Goal: Communication & Community: Connect with others

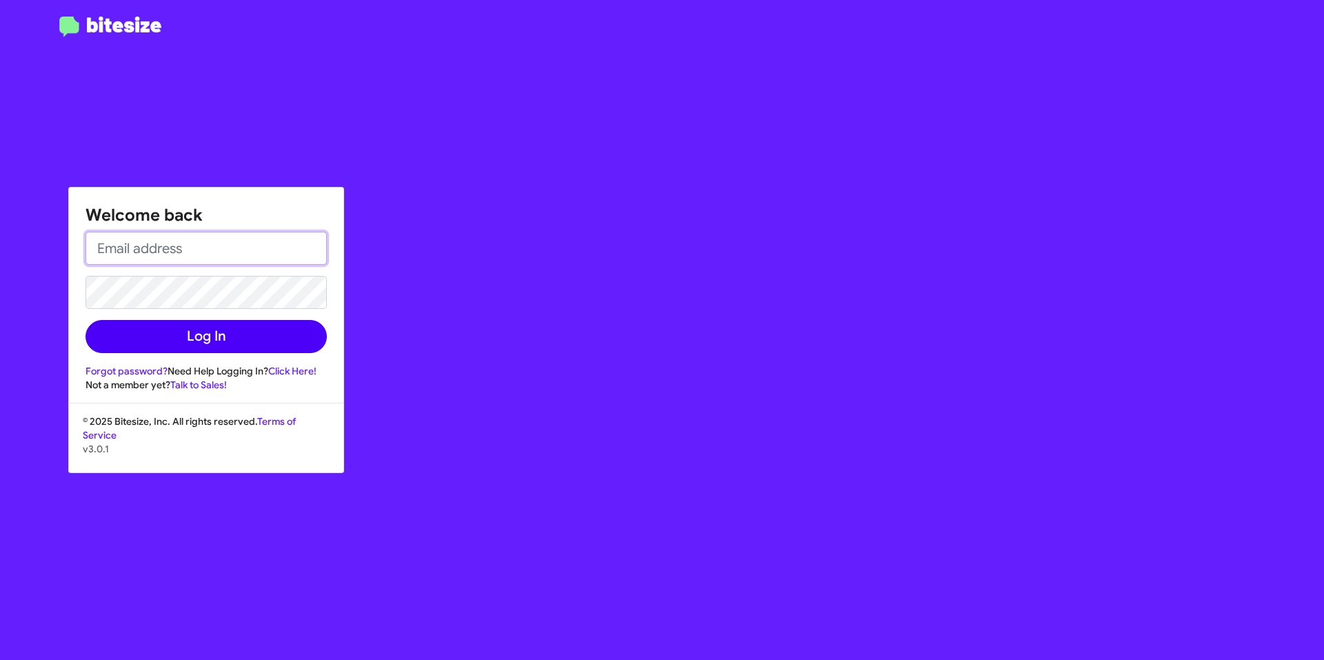
type input "[EMAIL_ADDRESS][DOMAIN_NAME]"
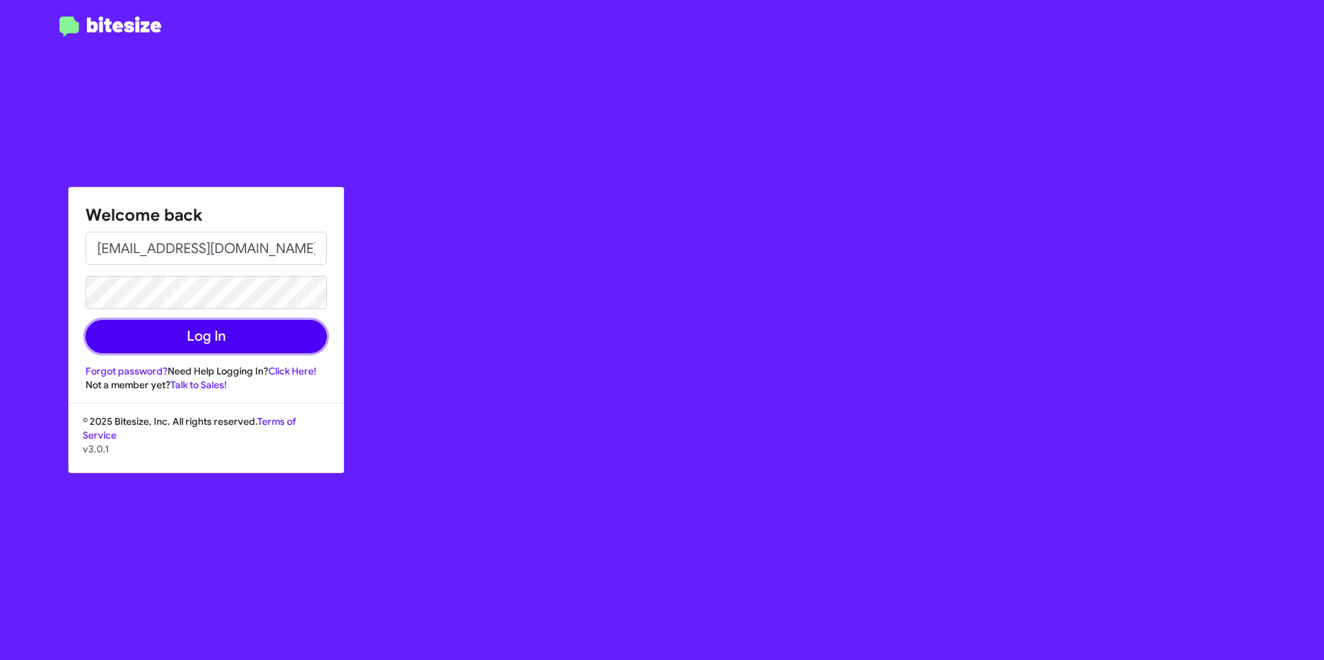
click at [281, 344] on button "Log In" at bounding box center [206, 336] width 241 height 33
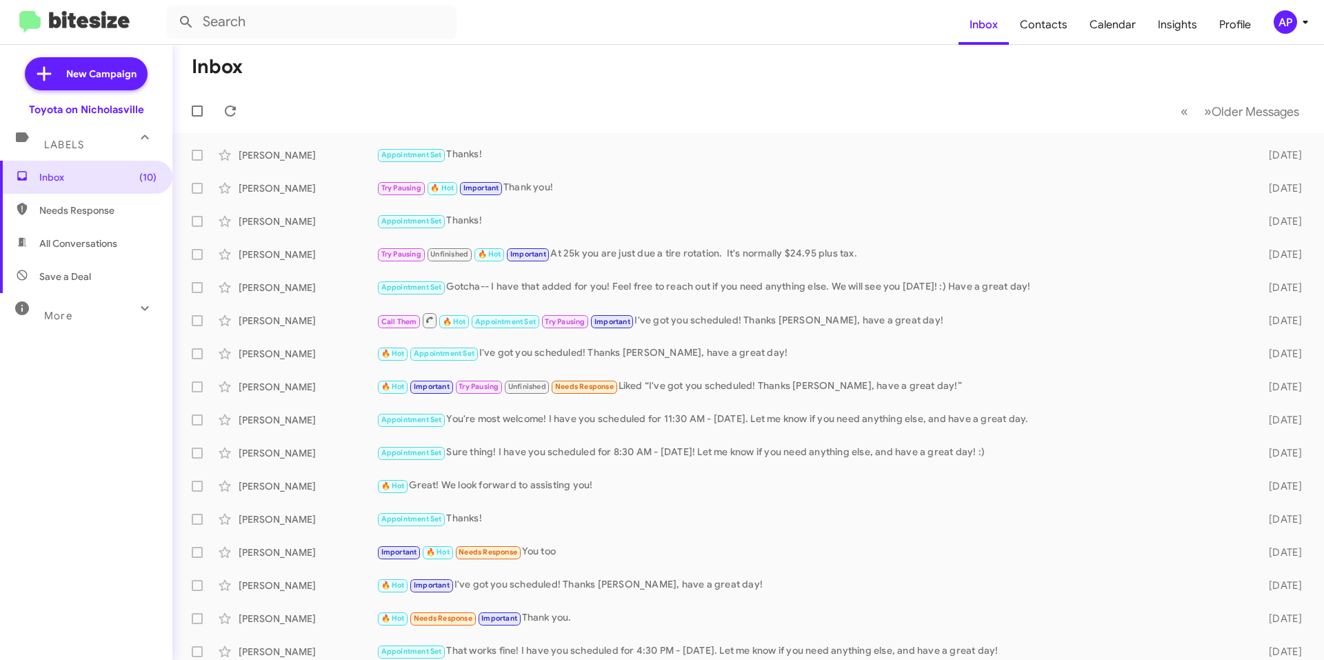
click at [115, 243] on span "All Conversations" at bounding box center [78, 244] width 78 height 14
type input "in:all-conversations"
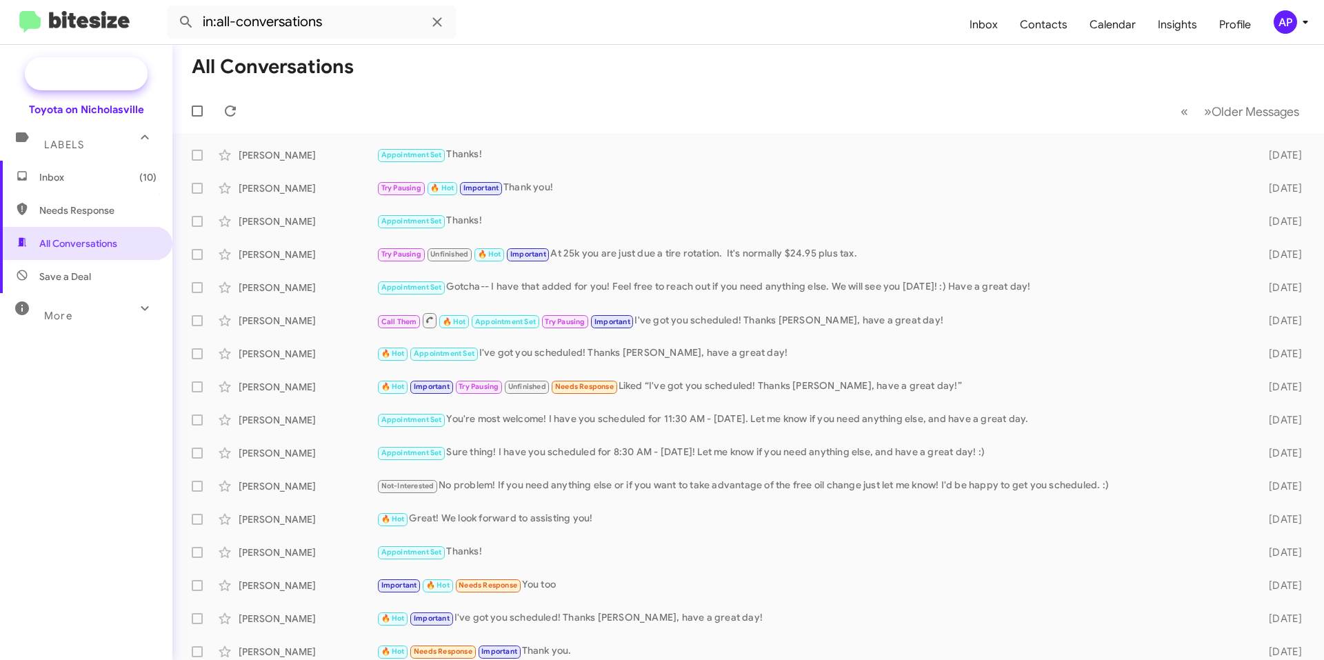
click at [88, 68] on span "New Campaign" at bounding box center [101, 74] width 70 height 14
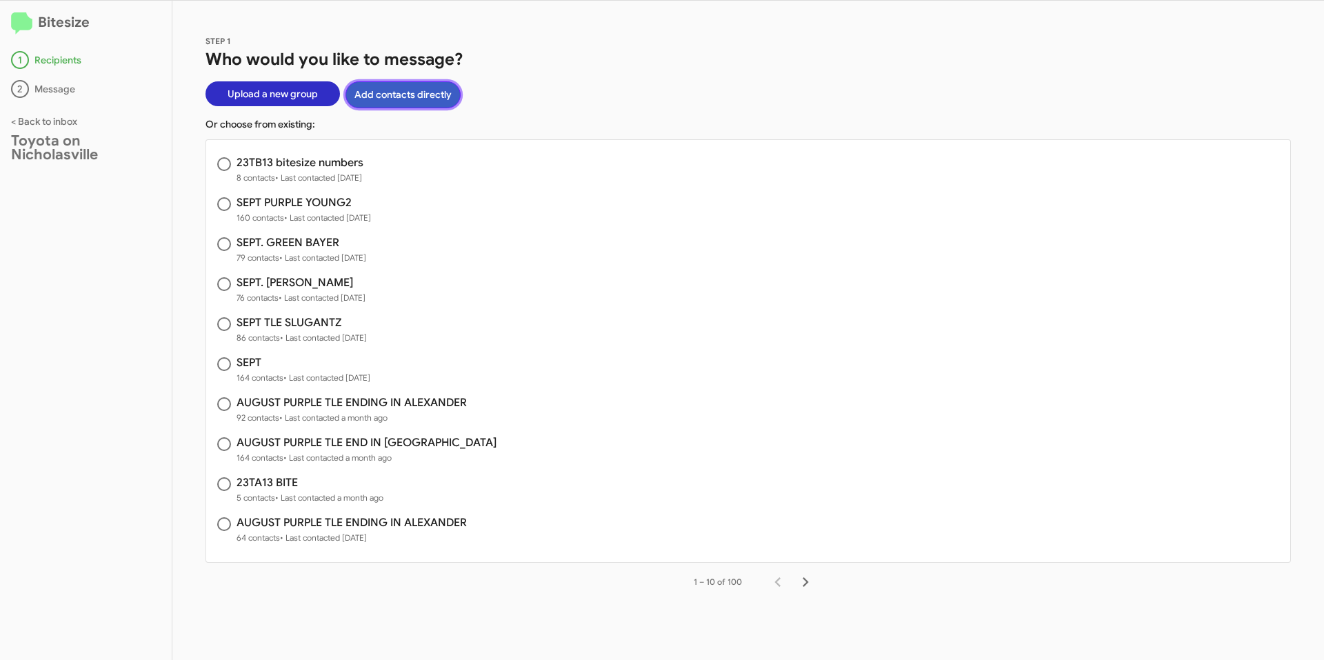
click at [421, 92] on button "Add contacts directly" at bounding box center [403, 94] width 115 height 27
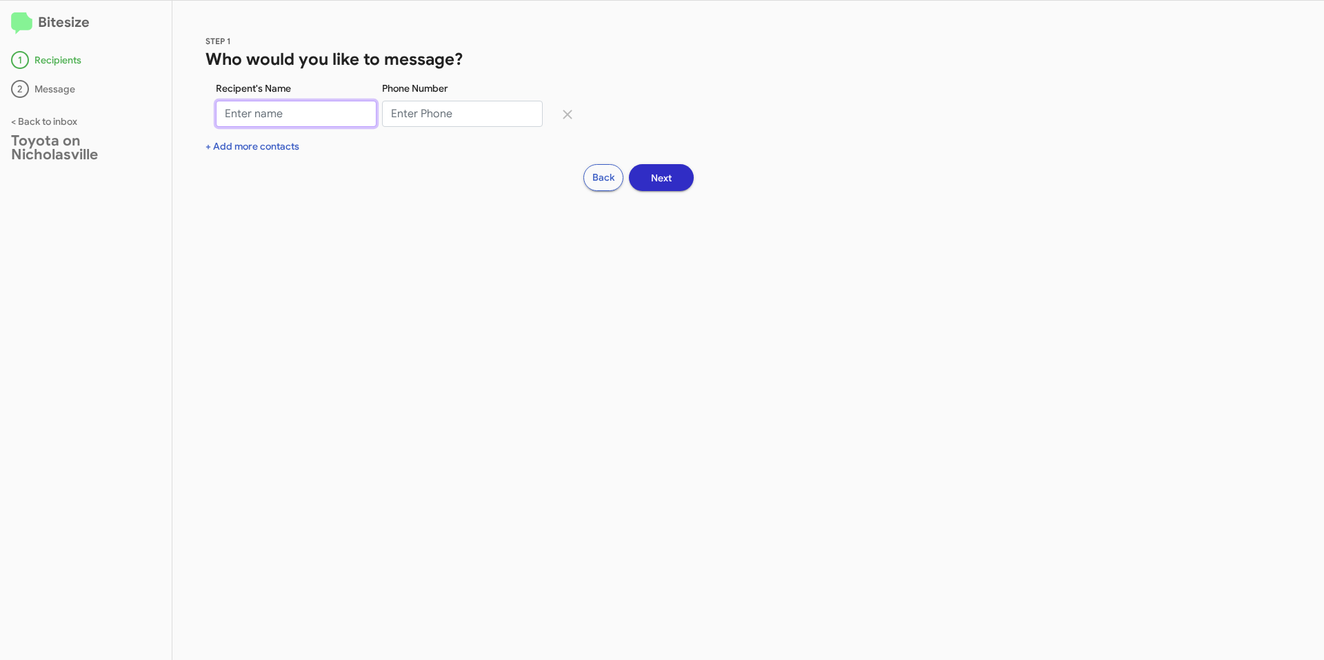
click at [297, 116] on input "Recipent's Name" at bounding box center [296, 114] width 161 height 26
type input "[PERSON_NAME]"
click at [447, 115] on input "Phone Number" at bounding box center [462, 114] width 161 height 26
type input "8594920132"
click at [657, 170] on span "Next" at bounding box center [661, 178] width 21 height 25
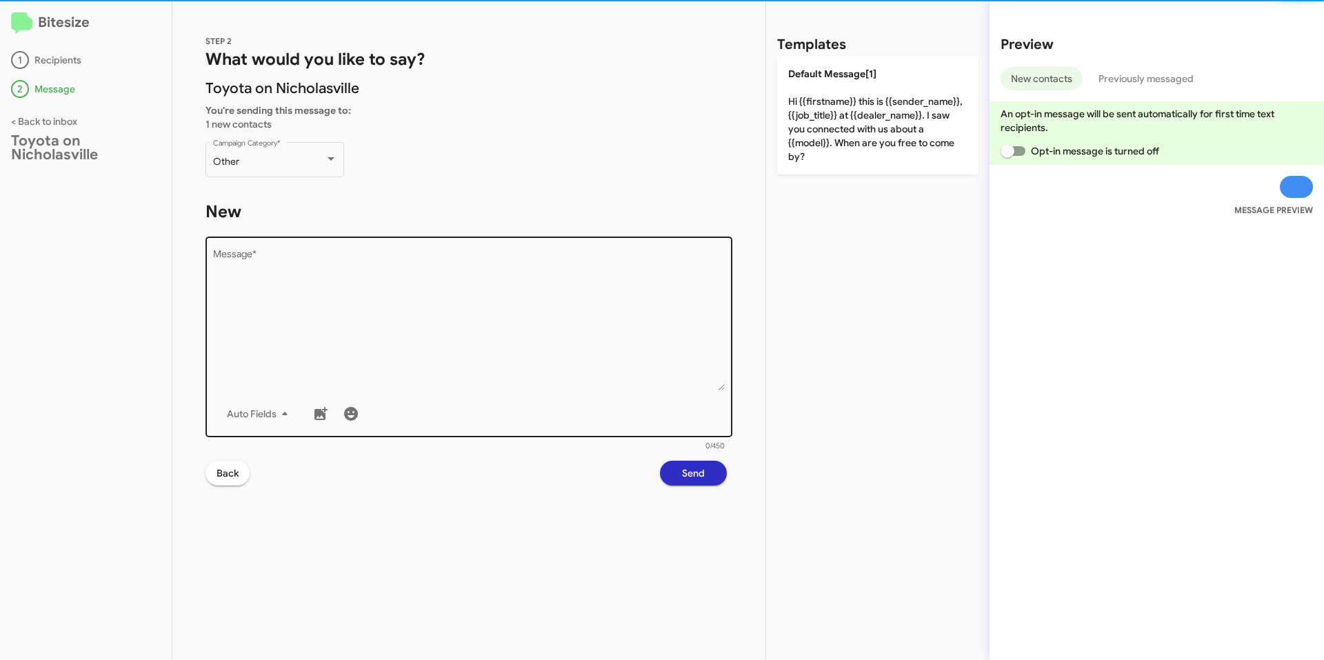
click at [451, 304] on textarea "Message *" at bounding box center [469, 320] width 513 height 141
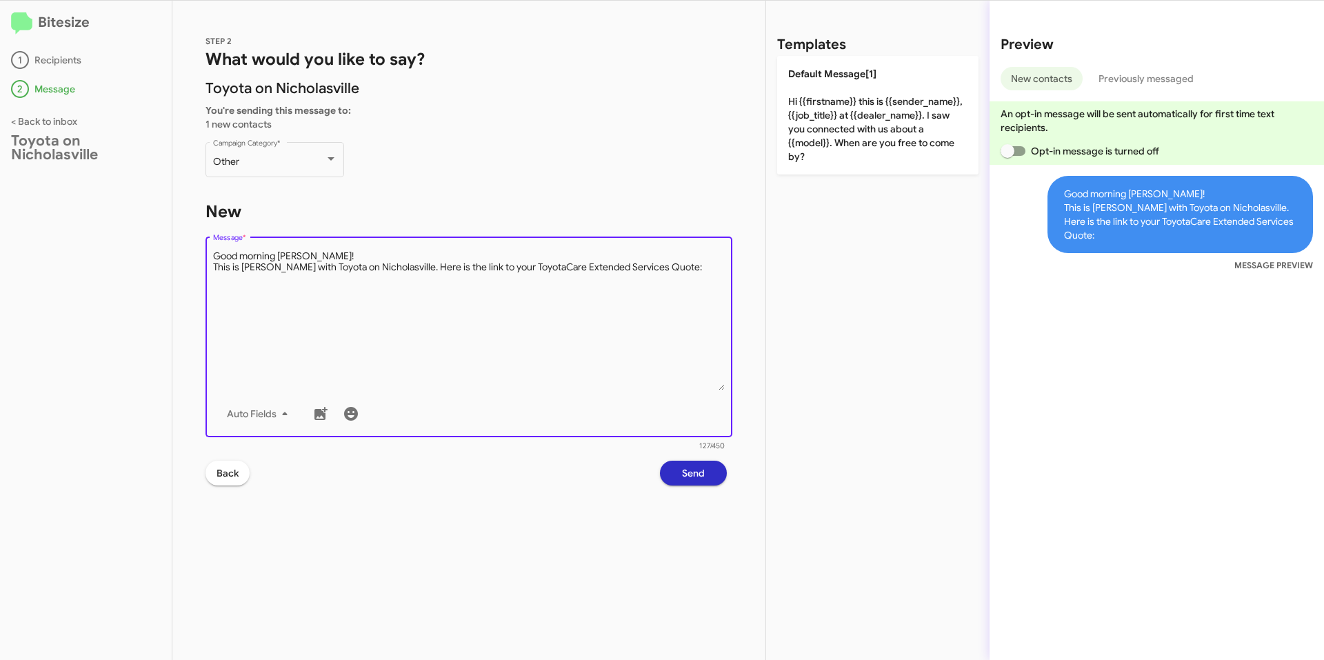
paste textarea "[URL][DOMAIN_NAME]"
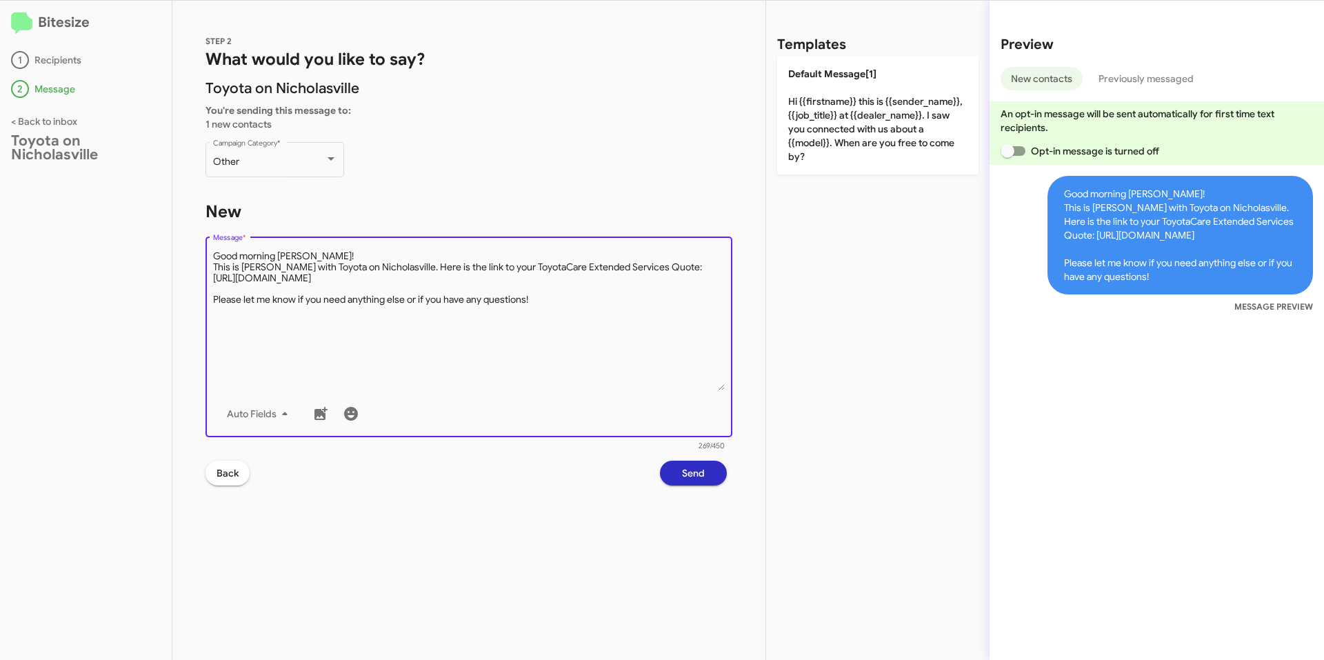
type textarea "Good morning [PERSON_NAME]! This is [PERSON_NAME] with Toyota on Nicholasville.…"
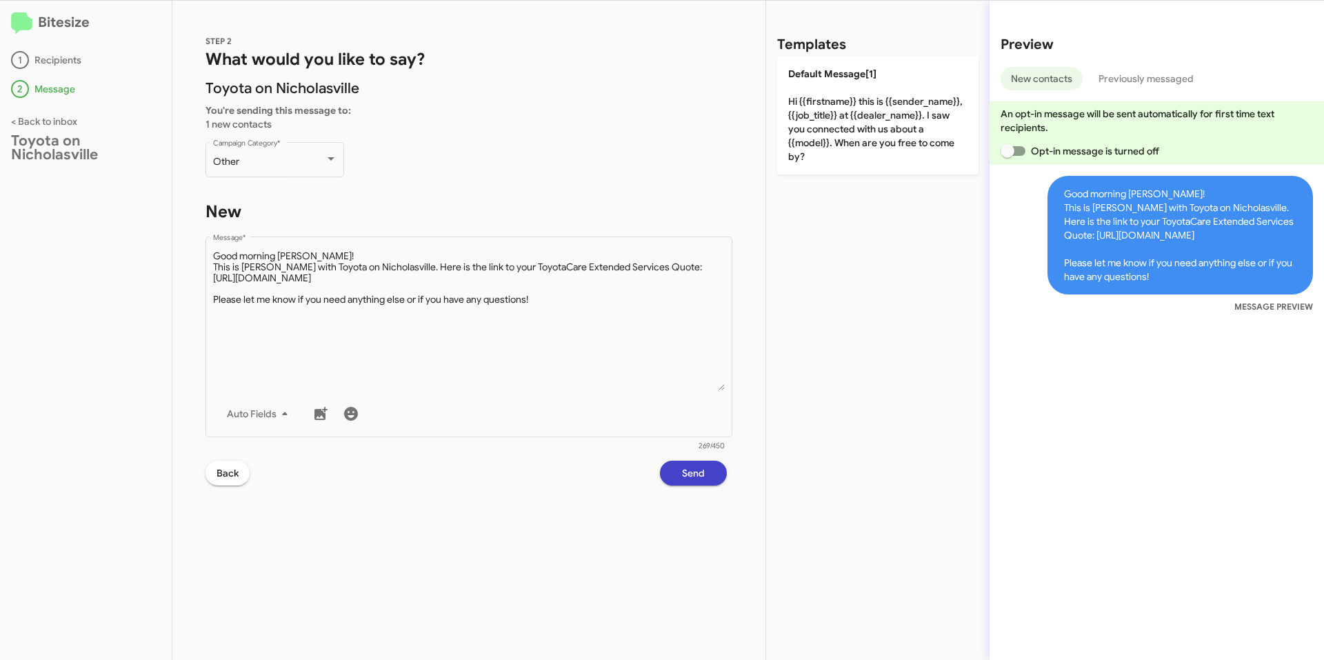
click at [698, 476] on span "Send" at bounding box center [693, 473] width 23 height 25
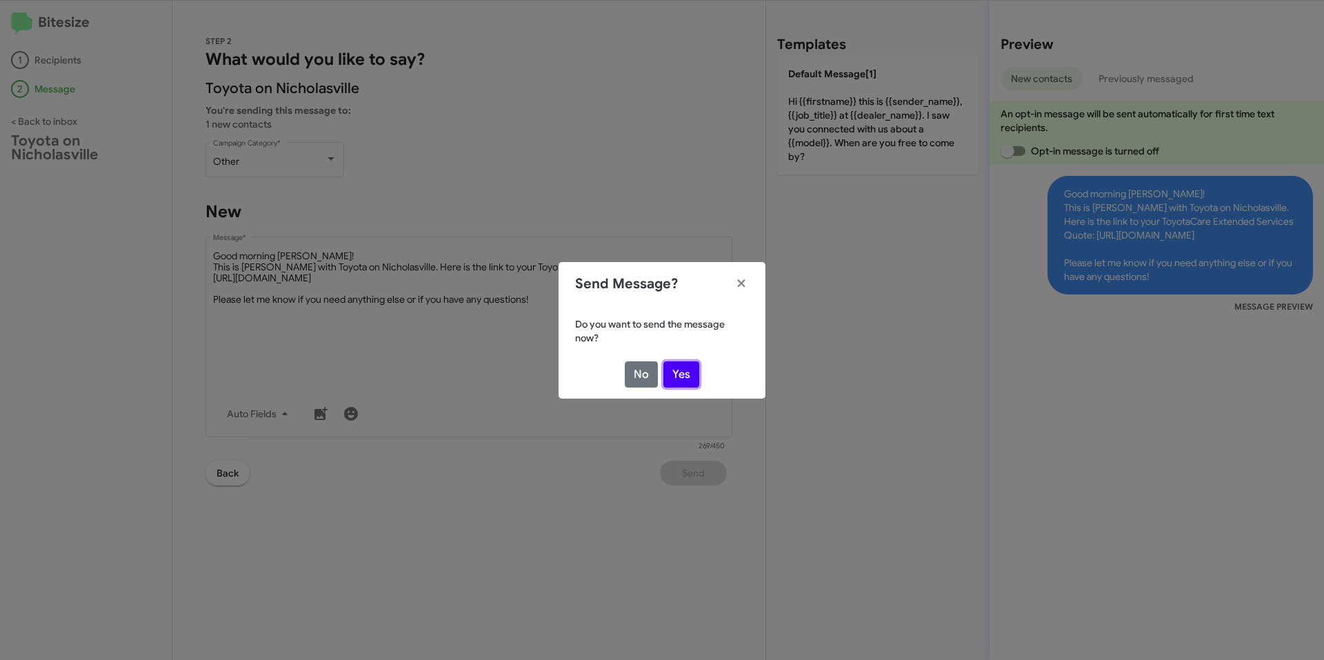
click at [686, 375] on button "Yes" at bounding box center [682, 374] width 36 height 26
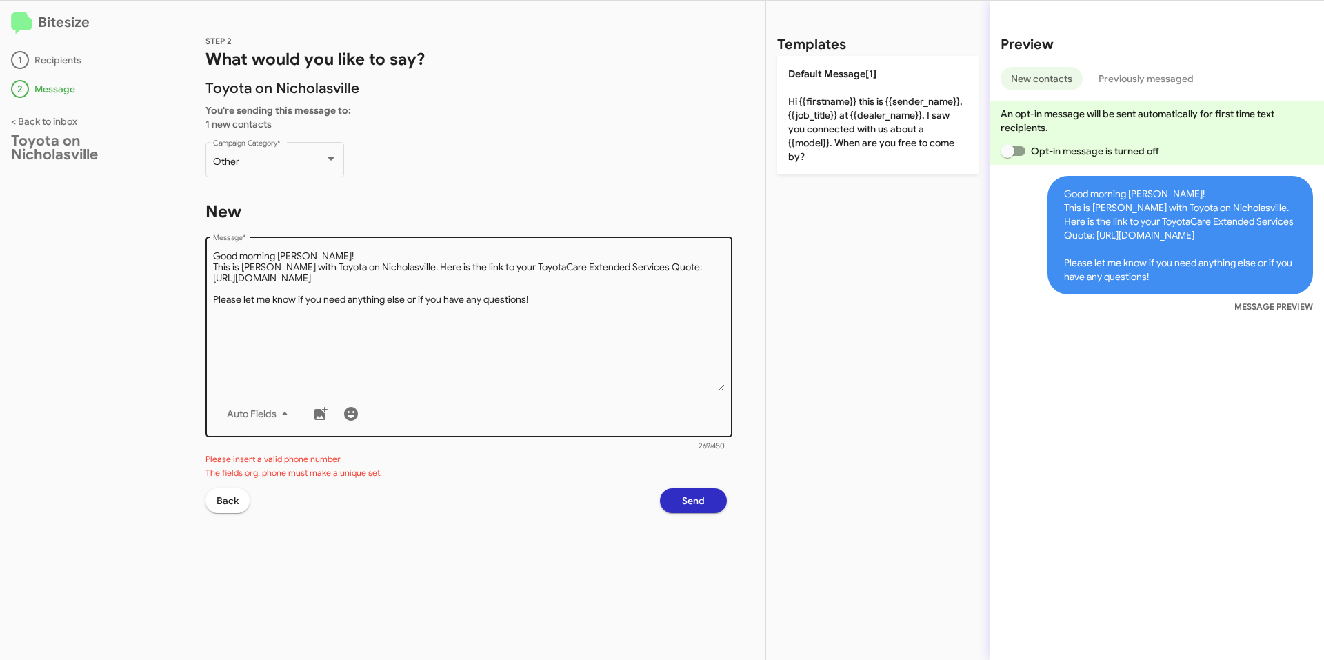
click at [593, 317] on textarea "Message *" at bounding box center [469, 320] width 513 height 141
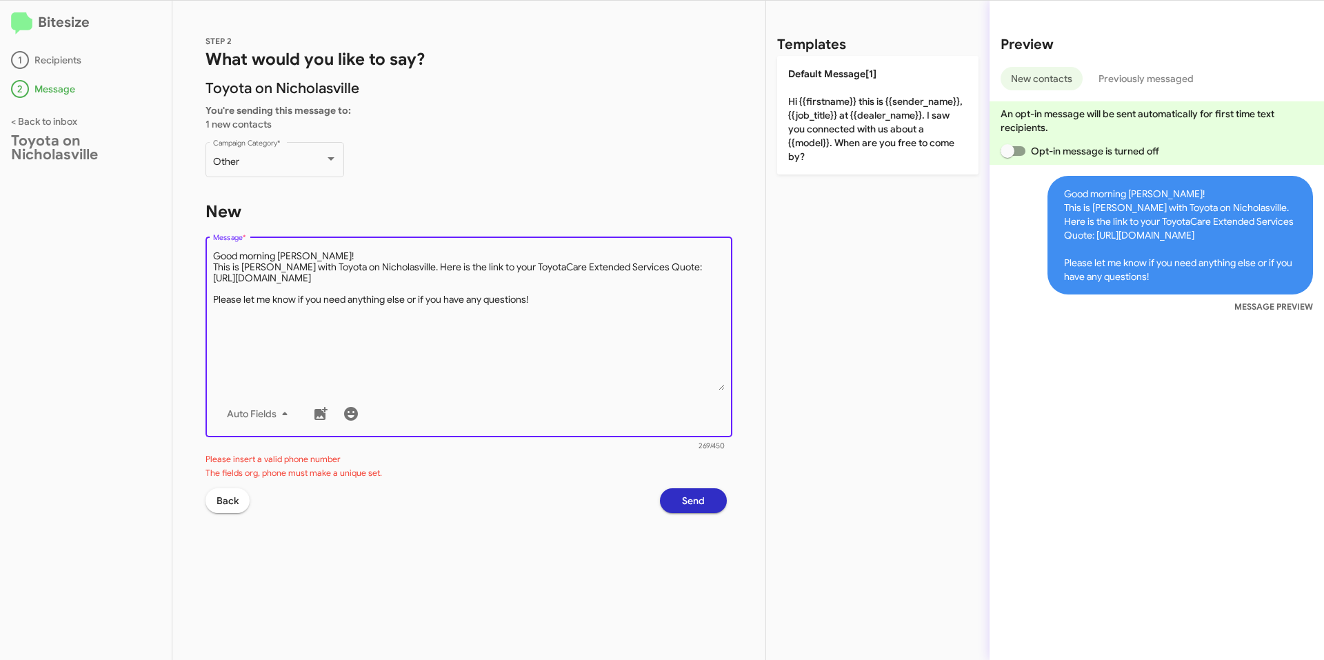
drag, startPoint x: 328, startPoint y: 284, endPoint x: 259, endPoint y: 248, distance: 77.8
click at [201, 235] on div "STEP 2 What would you like to say? Toyota on Nicholasville You're sending this …" at bounding box center [468, 330] width 593 height 659
click at [555, 352] on textarea "Message *" at bounding box center [469, 320] width 513 height 141
click at [455, 263] on textarea "Message *" at bounding box center [469, 320] width 513 height 141
click at [468, 304] on textarea "Message *" at bounding box center [469, 320] width 513 height 141
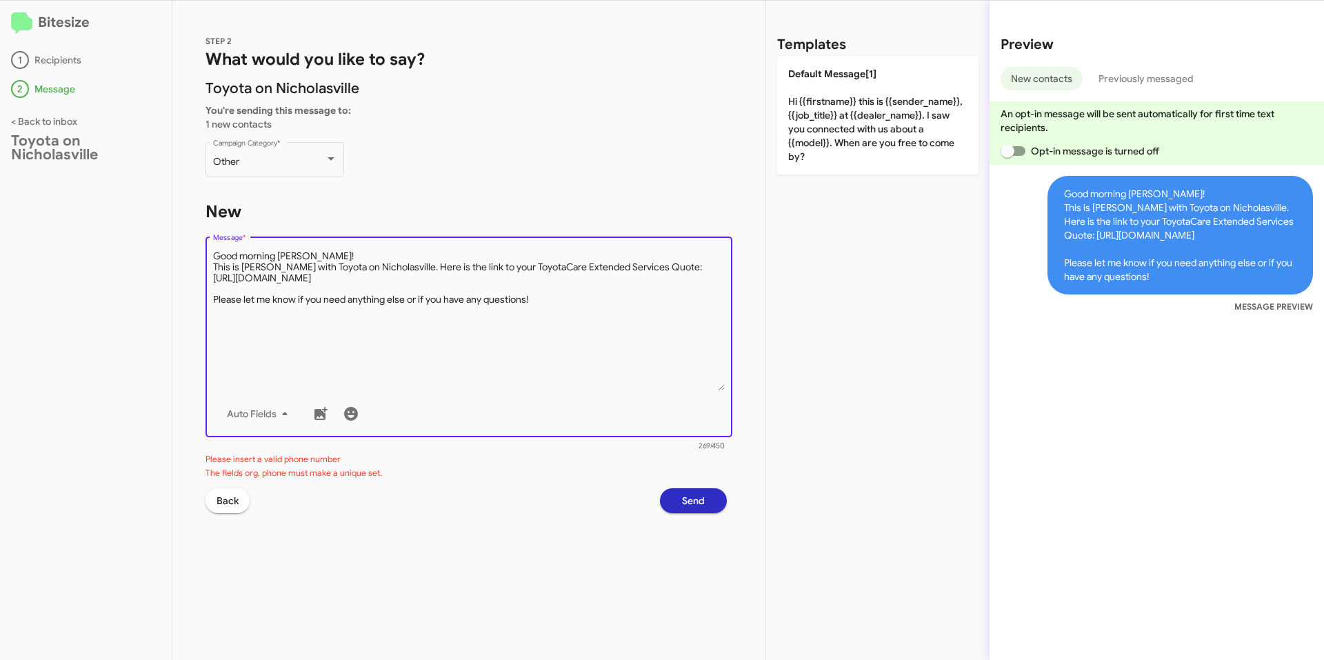
click at [220, 499] on span "Back" at bounding box center [228, 500] width 22 height 25
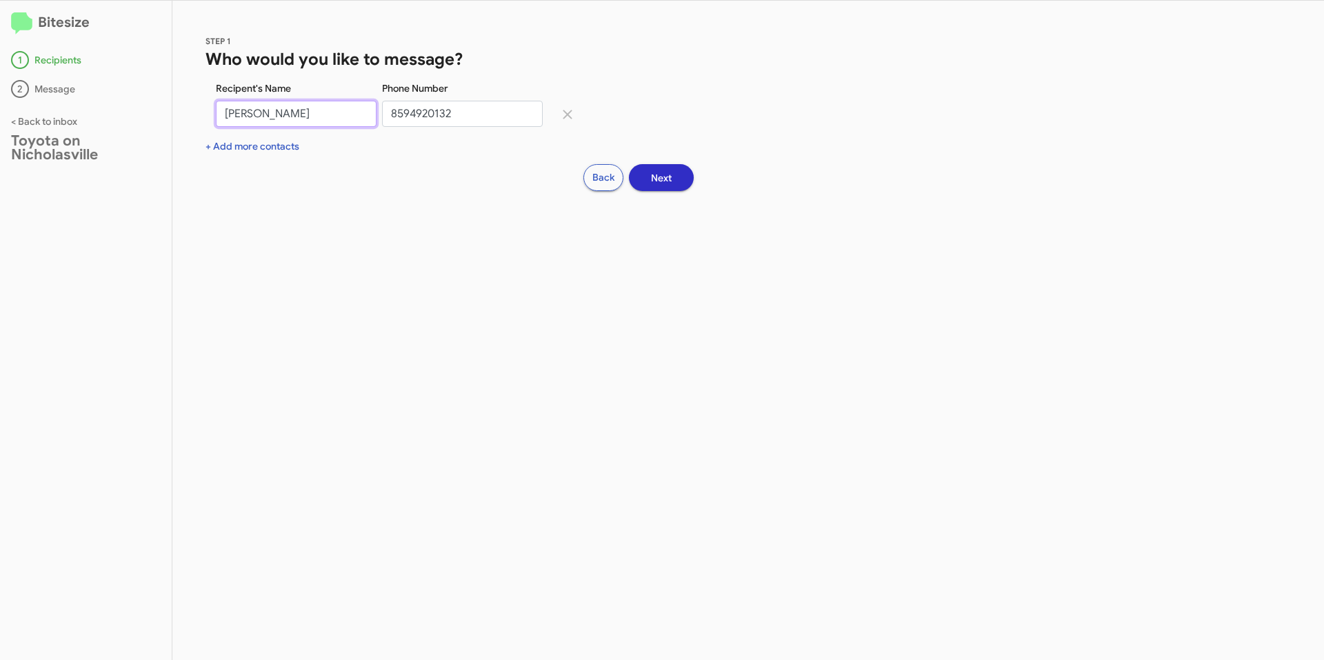
click at [339, 114] on input "[PERSON_NAME]" at bounding box center [296, 114] width 161 height 26
type input "Laurel"
click at [344, 112] on input "Laurel" at bounding box center [296, 114] width 161 height 26
click at [340, 110] on input "Laurel" at bounding box center [296, 114] width 161 height 26
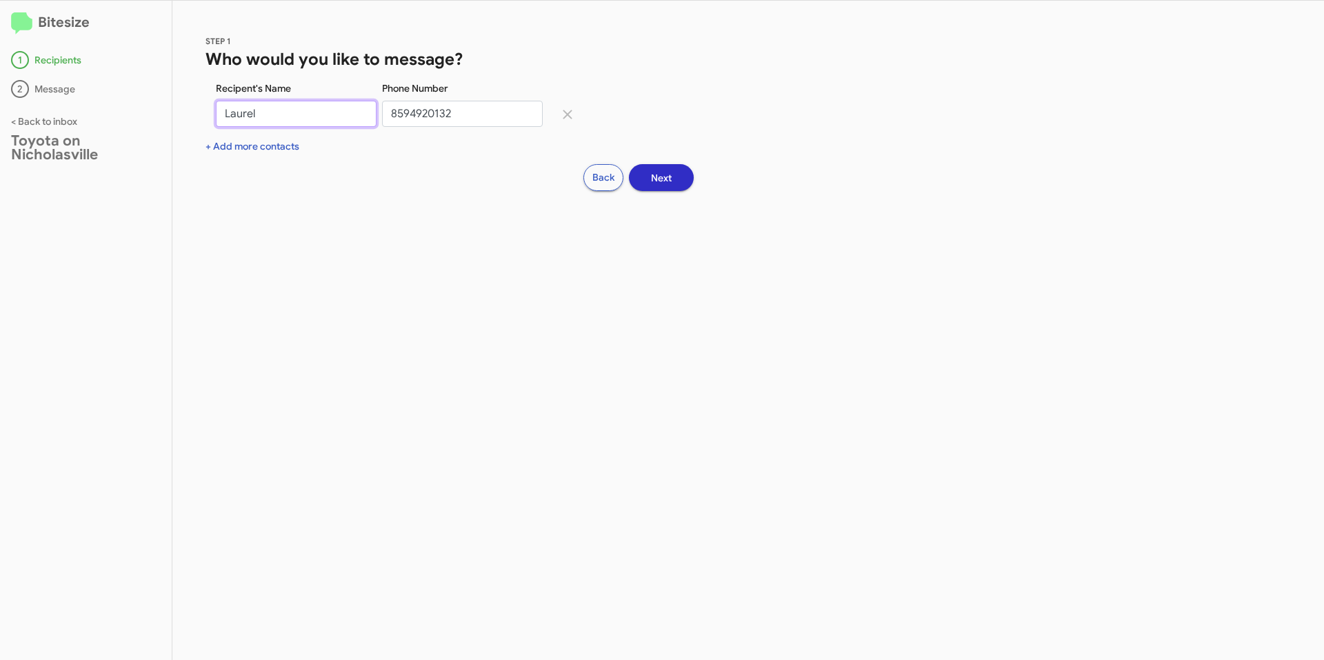
click at [340, 110] on input "Laurel" at bounding box center [296, 114] width 161 height 26
click at [337, 109] on input "Laurel" at bounding box center [296, 114] width 161 height 26
click at [446, 112] on input "8594920132" at bounding box center [462, 114] width 161 height 26
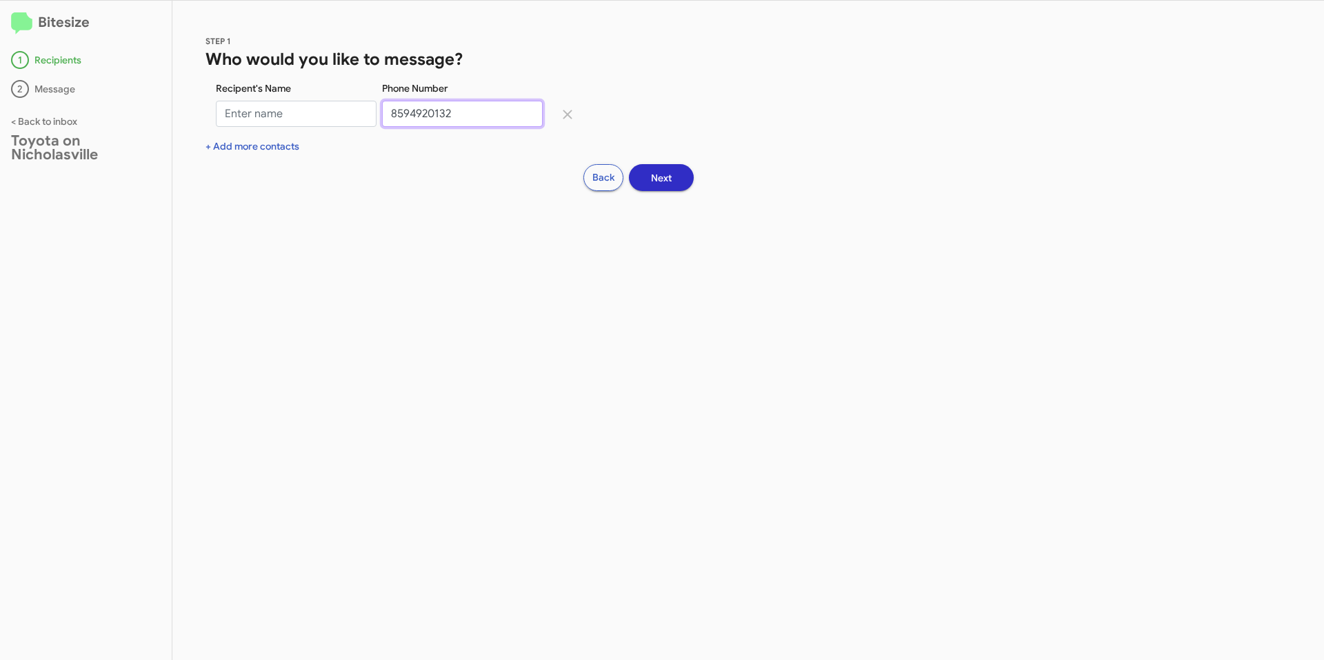
click at [446, 112] on input "8594920132" at bounding box center [462, 114] width 161 height 26
click at [289, 119] on input "Recipent's Name" at bounding box center [296, 114] width 161 height 26
type input "[PERSON_NAME]"
click at [437, 111] on input "Phone Number" at bounding box center [462, 114] width 161 height 26
type input "8593198181"
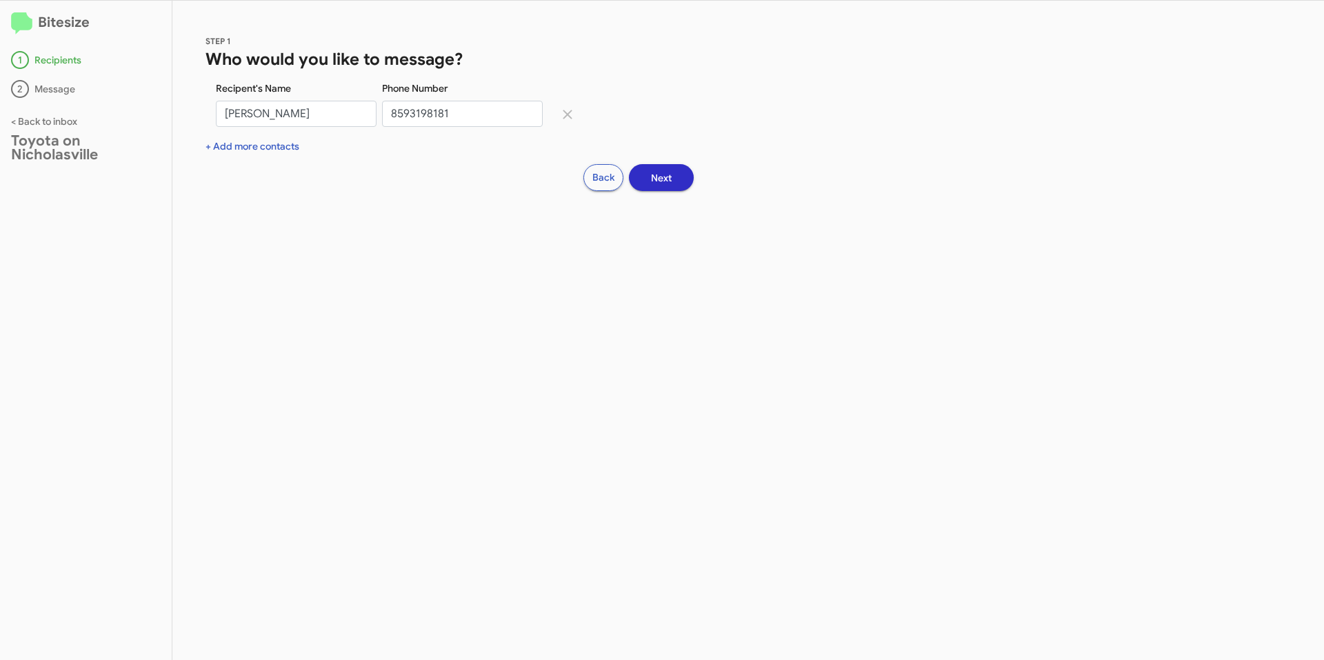
click at [672, 174] on button "Next" at bounding box center [661, 177] width 65 height 27
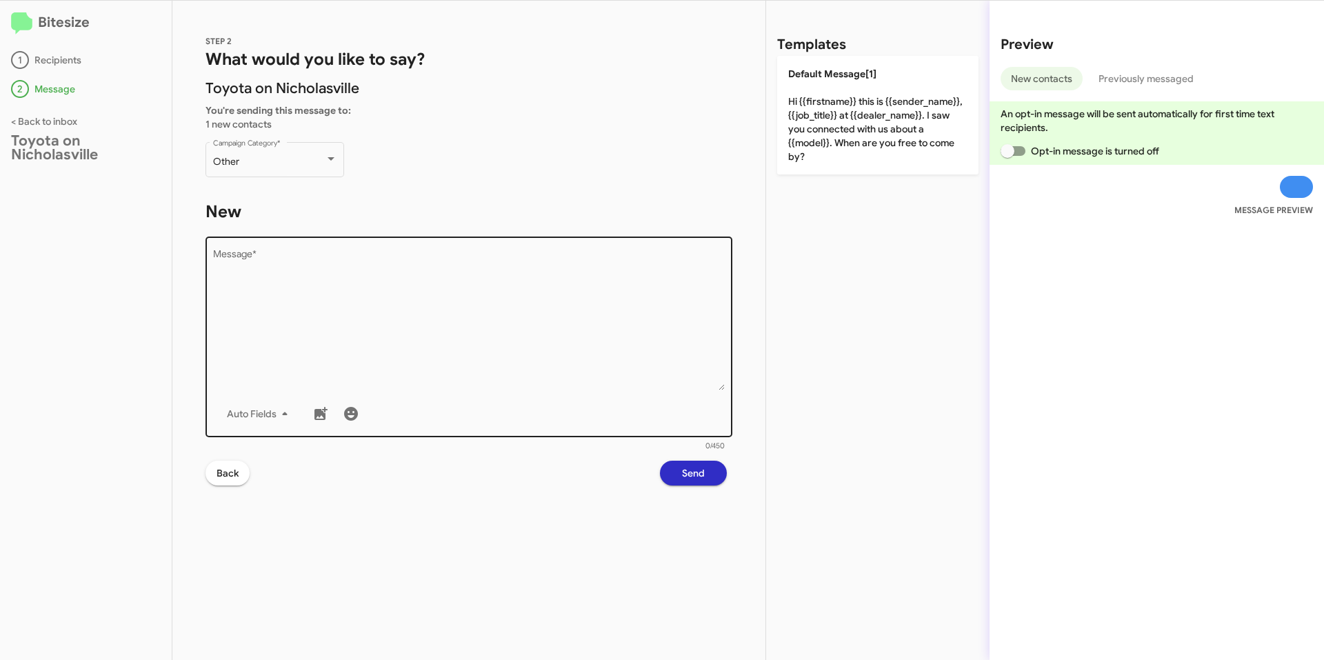
click at [510, 304] on textarea "Message *" at bounding box center [469, 320] width 513 height 141
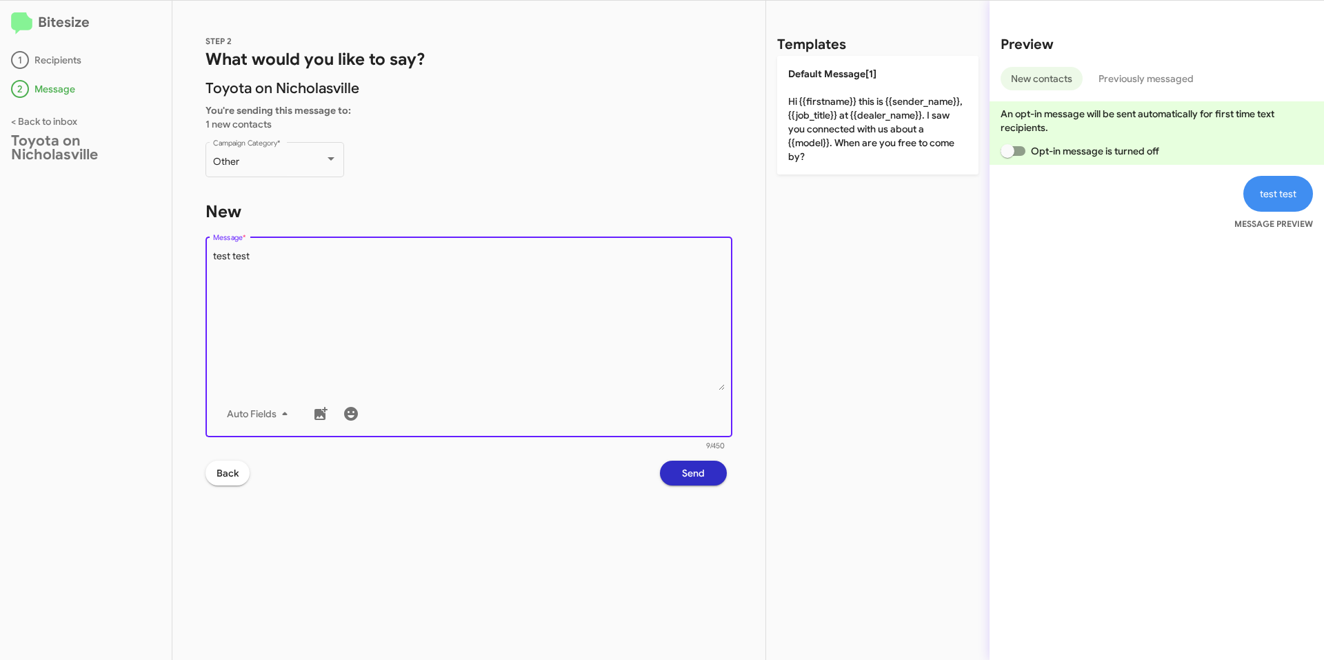
click at [351, 262] on textarea "Message *" at bounding box center [469, 320] width 513 height 141
type textarea "test test"
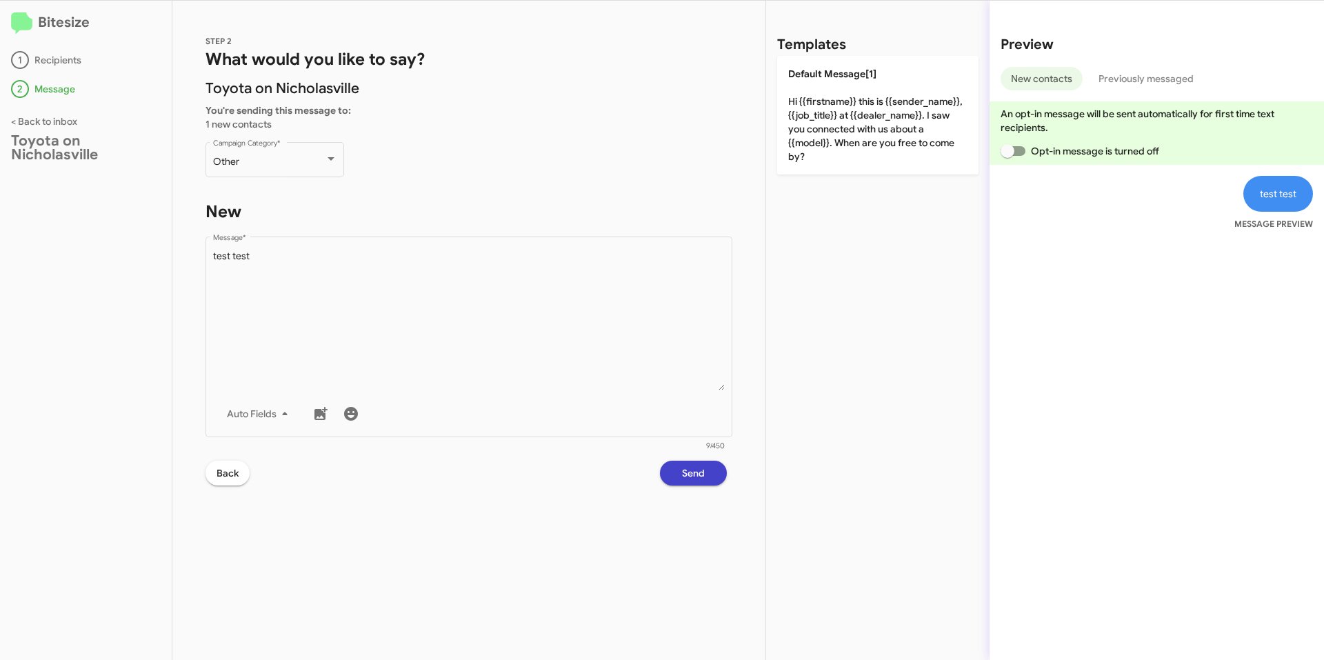
click at [715, 474] on button "Send" at bounding box center [693, 473] width 67 height 25
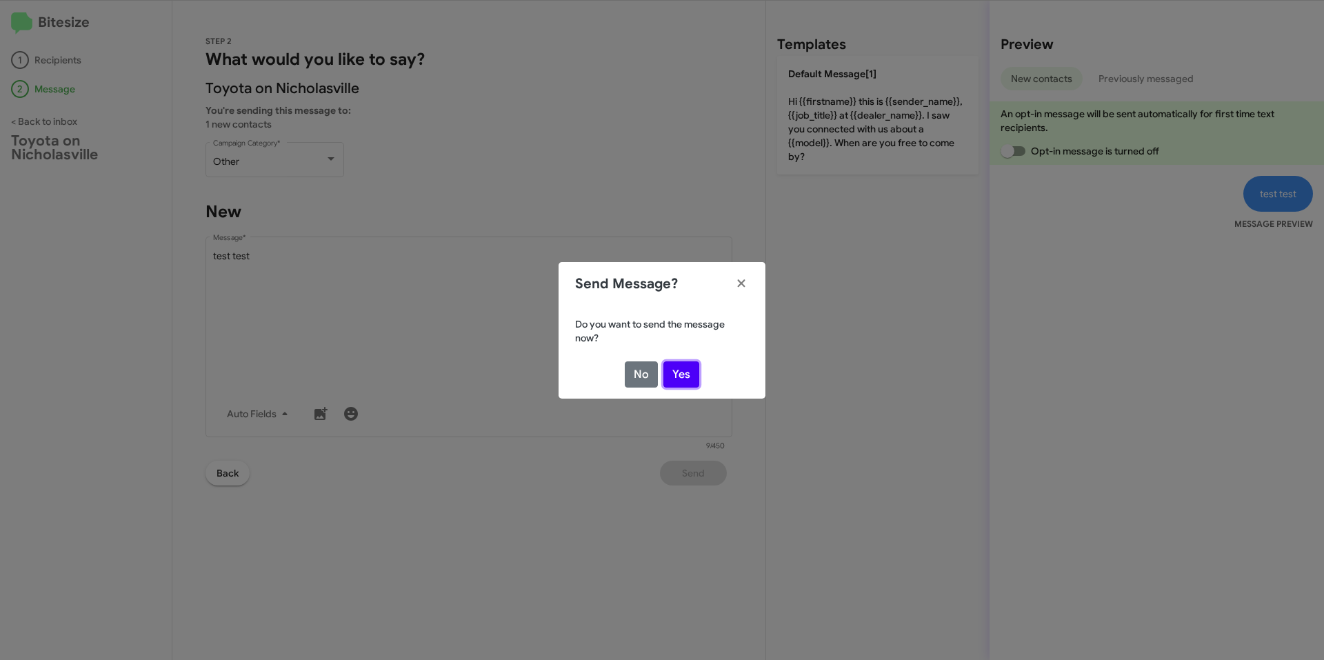
click at [679, 373] on button "Yes" at bounding box center [682, 374] width 36 height 26
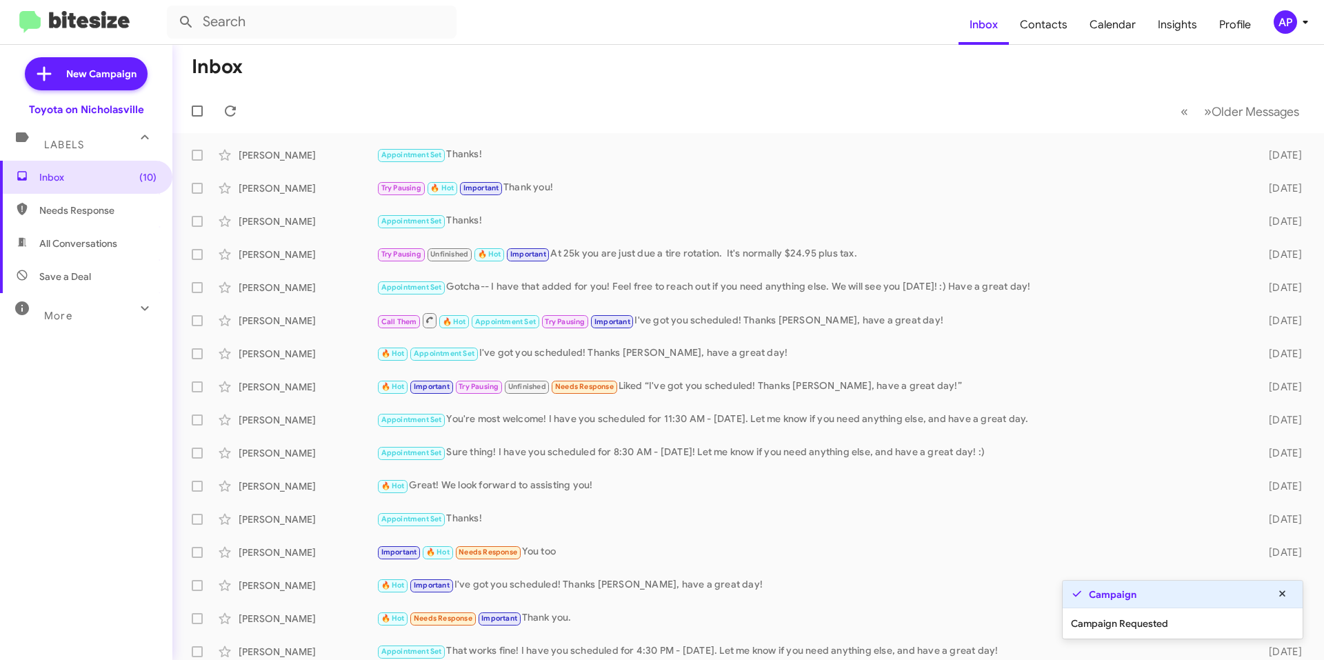
click at [112, 308] on div "More" at bounding box center [72, 310] width 123 height 26
click at [106, 475] on span "Sent" at bounding box center [86, 486] width 172 height 33
type input "in:sent"
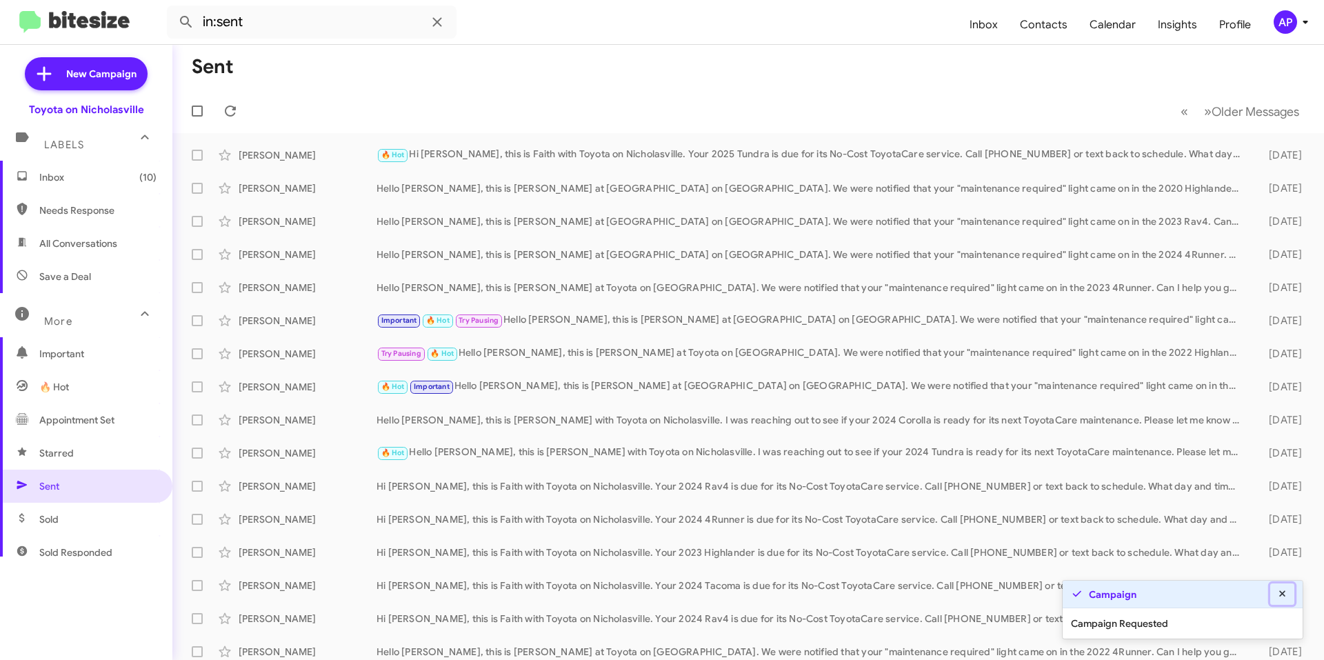
click at [1282, 593] on icon at bounding box center [1283, 593] width 6 height 6
click at [454, 92] on mat-toolbar-row "« Previous » Next Older Messages" at bounding box center [748, 111] width 1152 height 44
